Goal: Task Accomplishment & Management: Manage account settings

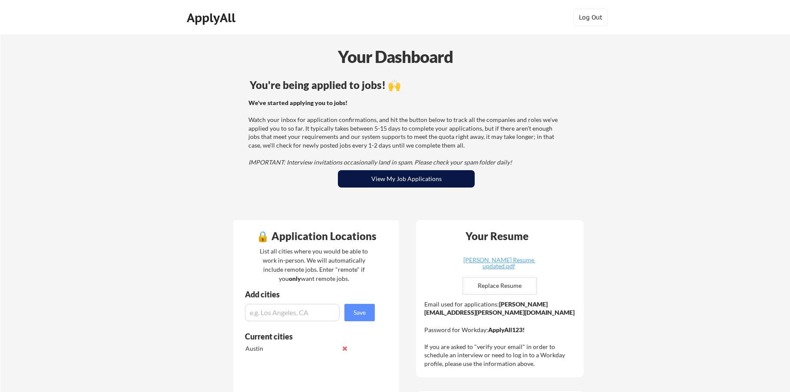
click at [424, 185] on button "View My Job Applications" at bounding box center [406, 178] width 137 height 17
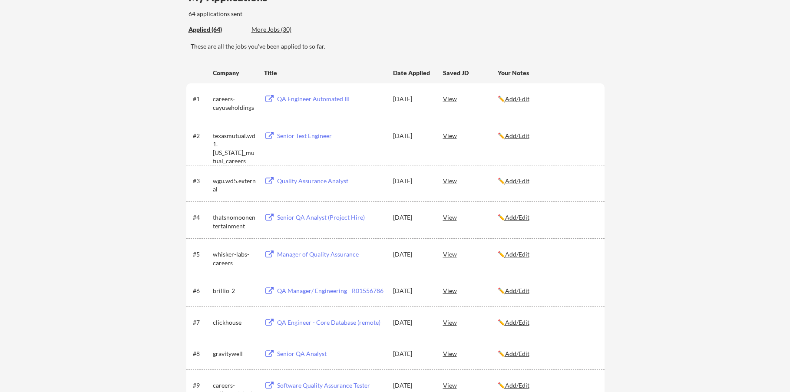
scroll to position [87, 0]
click at [313, 183] on div "Quality Assurance Analyst" at bounding box center [331, 180] width 108 height 9
click at [280, 26] on div "More Jobs (30)" at bounding box center [284, 29] width 64 height 9
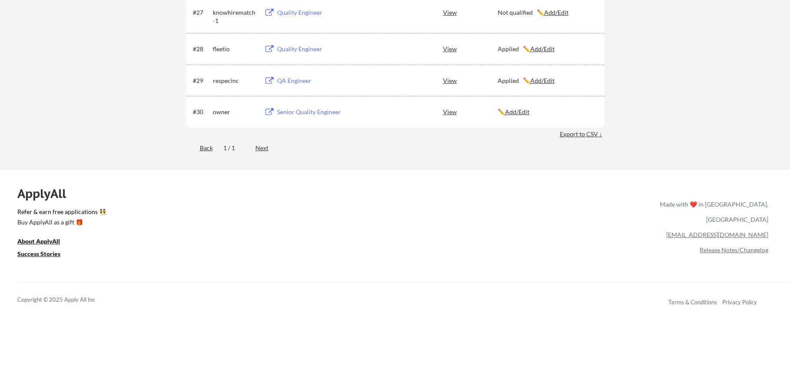
scroll to position [1043, 0]
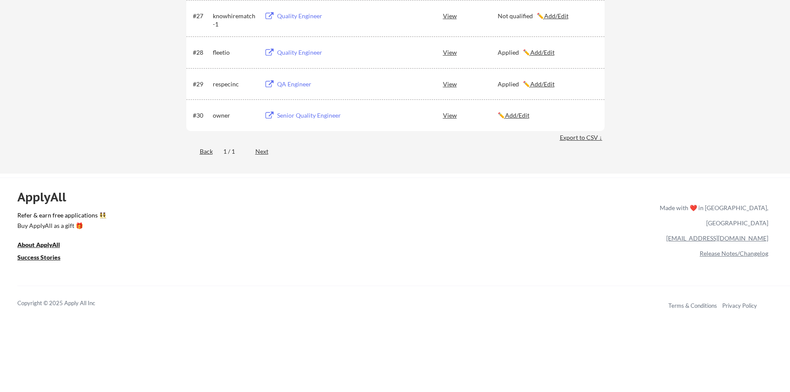
click at [286, 117] on div "Senior Quality Engineer" at bounding box center [331, 115] width 108 height 9
click at [527, 114] on u "Add/Edit" at bounding box center [517, 115] width 24 height 7
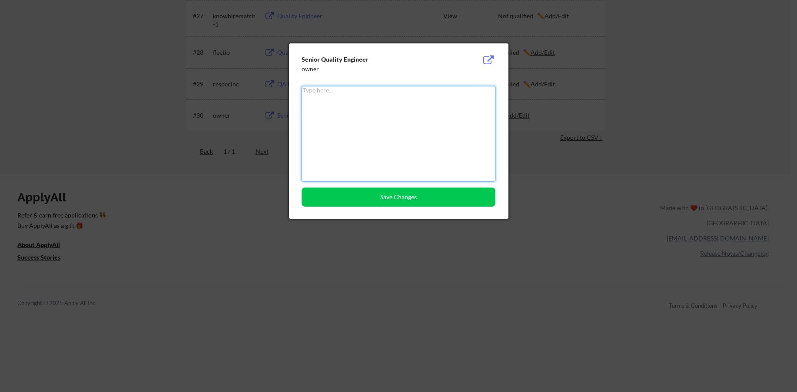
click at [442, 118] on textarea at bounding box center [398, 134] width 194 height 96
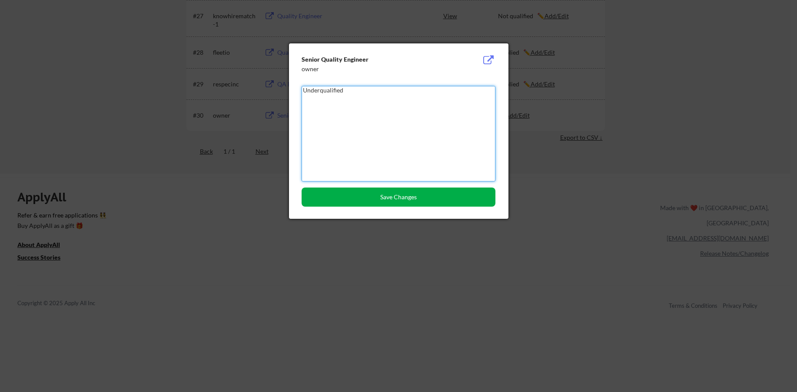
type textarea "Underqualified"
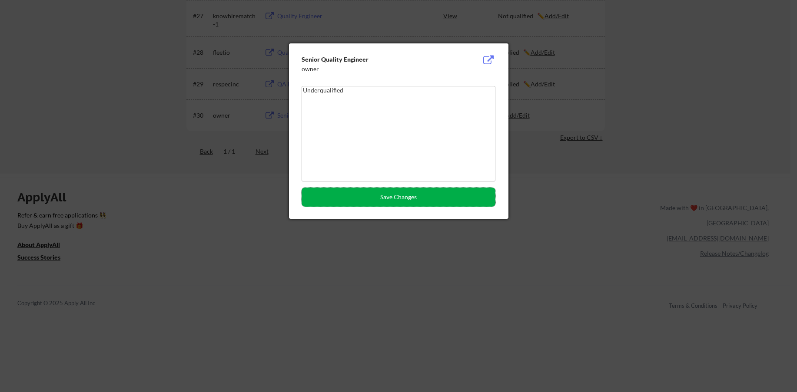
click at [414, 194] on button "Save Changes" at bounding box center [398, 197] width 194 height 19
